Goal: Information Seeking & Learning: Learn about a topic

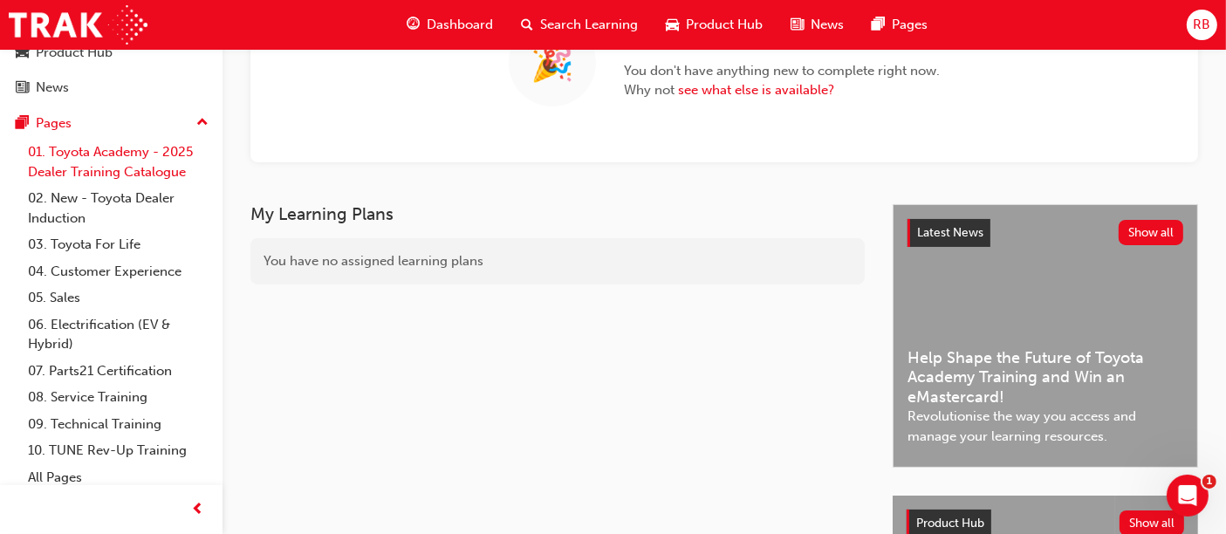
scroll to position [135, 0]
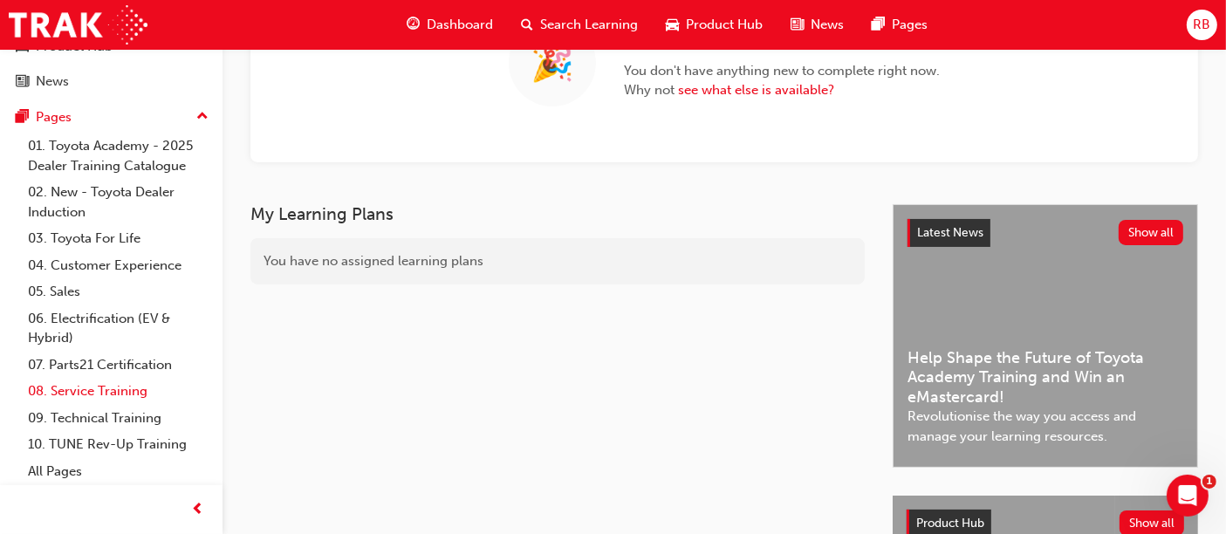
click at [110, 390] on link "08. Service Training" at bounding box center [118, 391] width 195 height 27
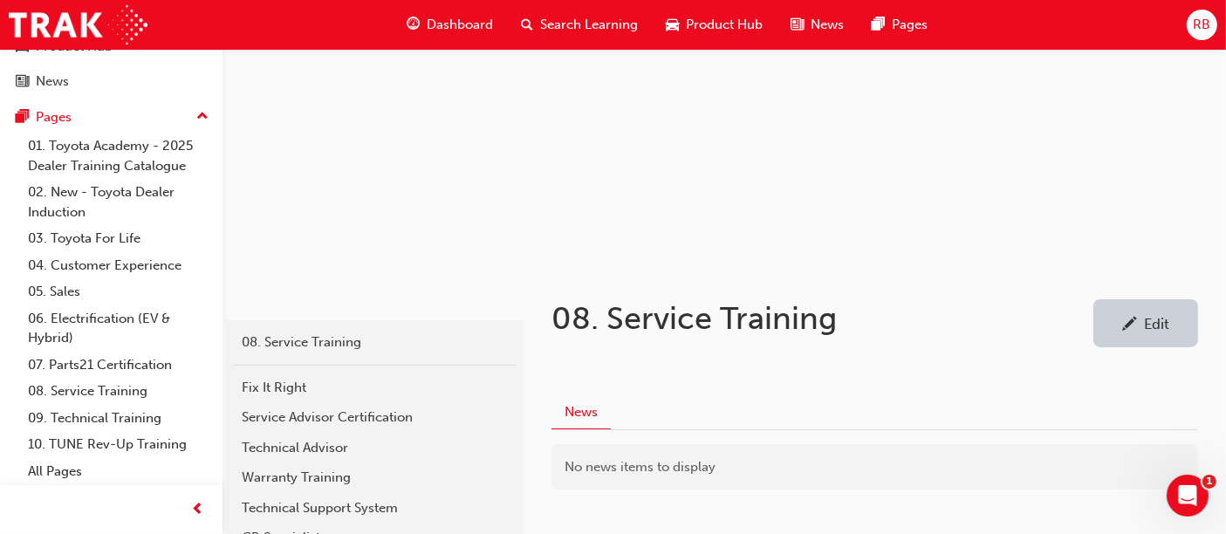
scroll to position [287, 0]
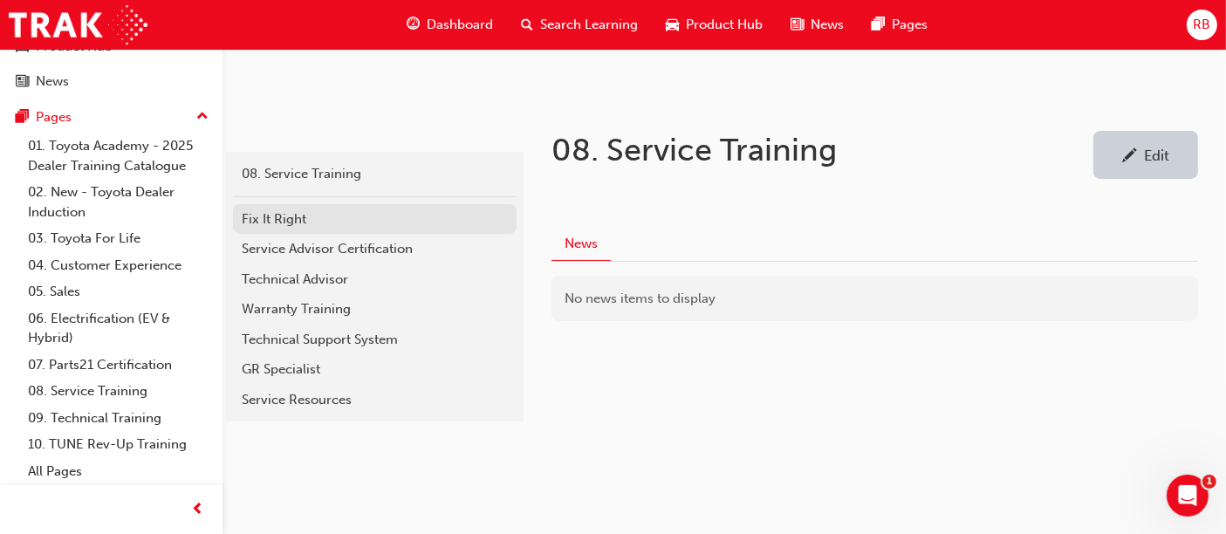
click at [275, 225] on div "Fix It Right" at bounding box center [375, 219] width 266 height 20
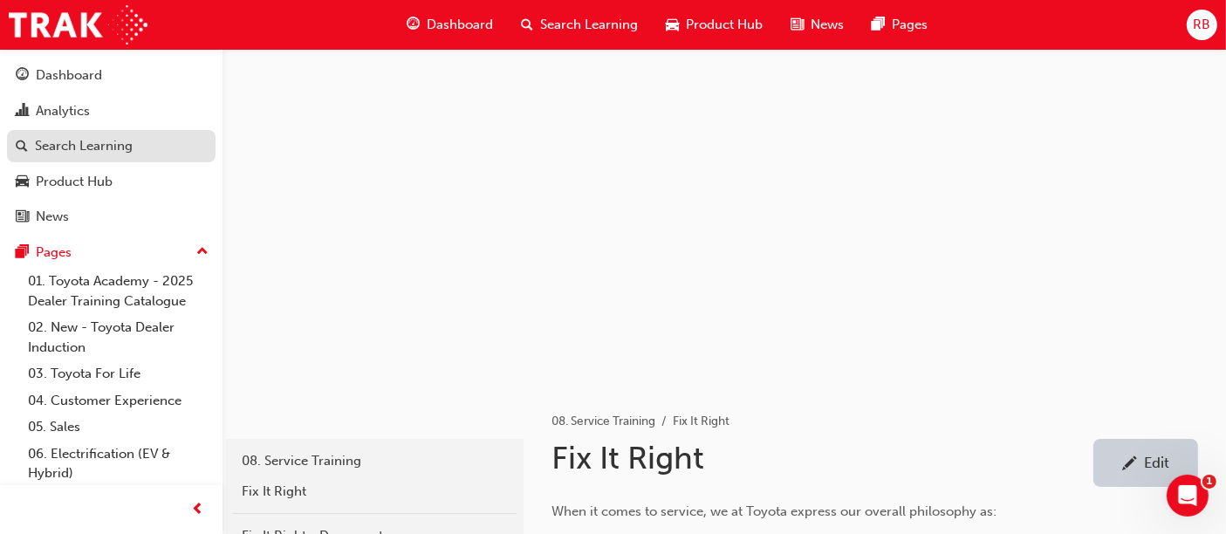
click at [109, 139] on div "Search Learning" at bounding box center [84, 146] width 98 height 20
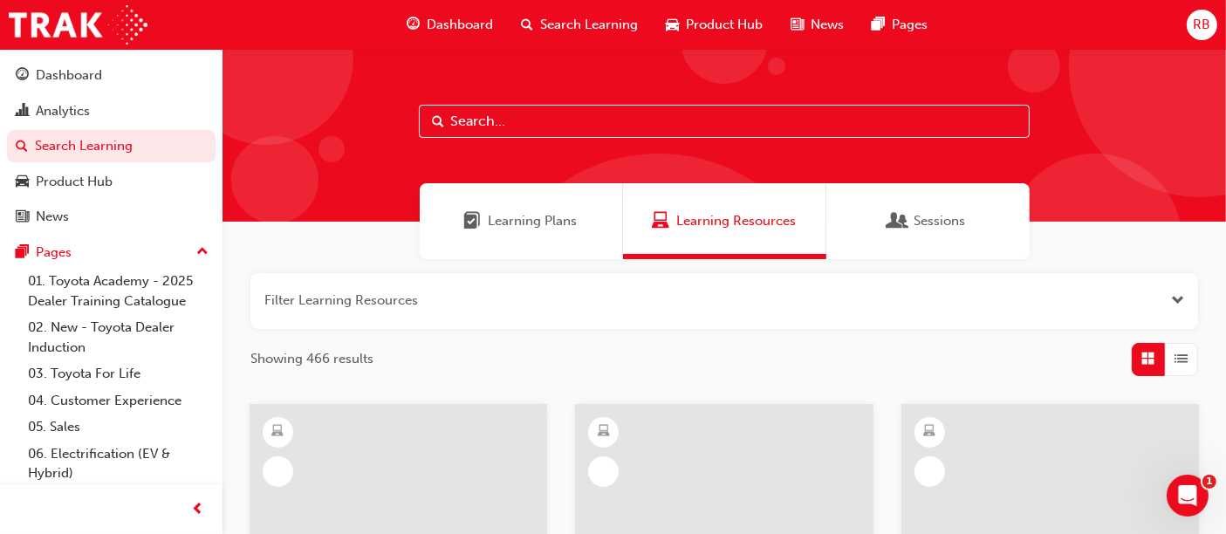
click at [653, 127] on input "text" at bounding box center [724, 121] width 611 height 33
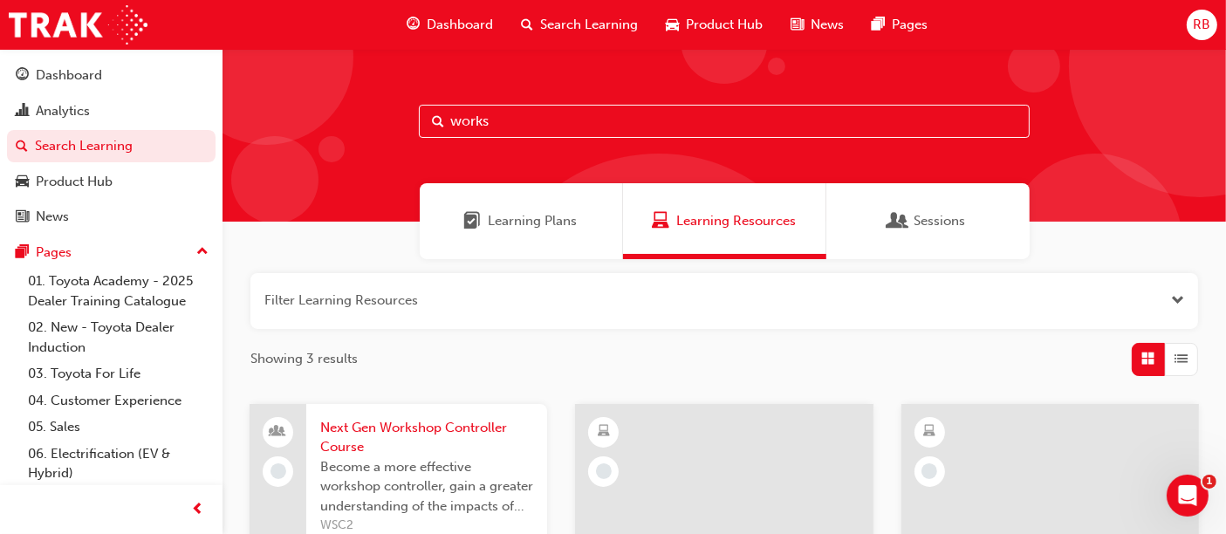
type input "works"
click at [490, 428] on span "Next Gen Workshop Controller Course" at bounding box center [426, 437] width 213 height 39
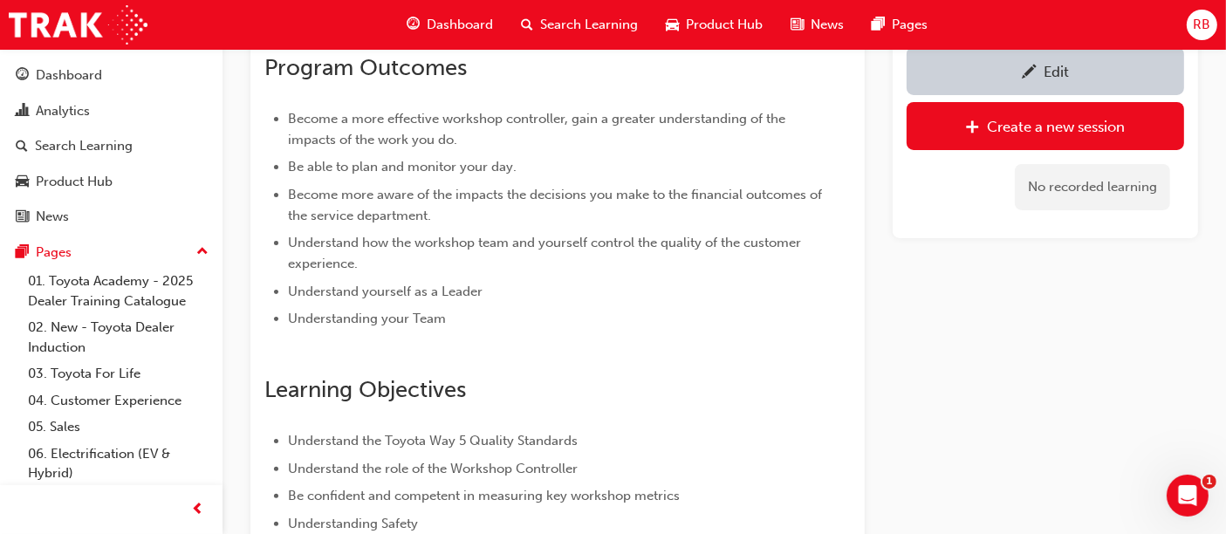
scroll to position [146, 0]
